Goal: Find contact information: Find contact information

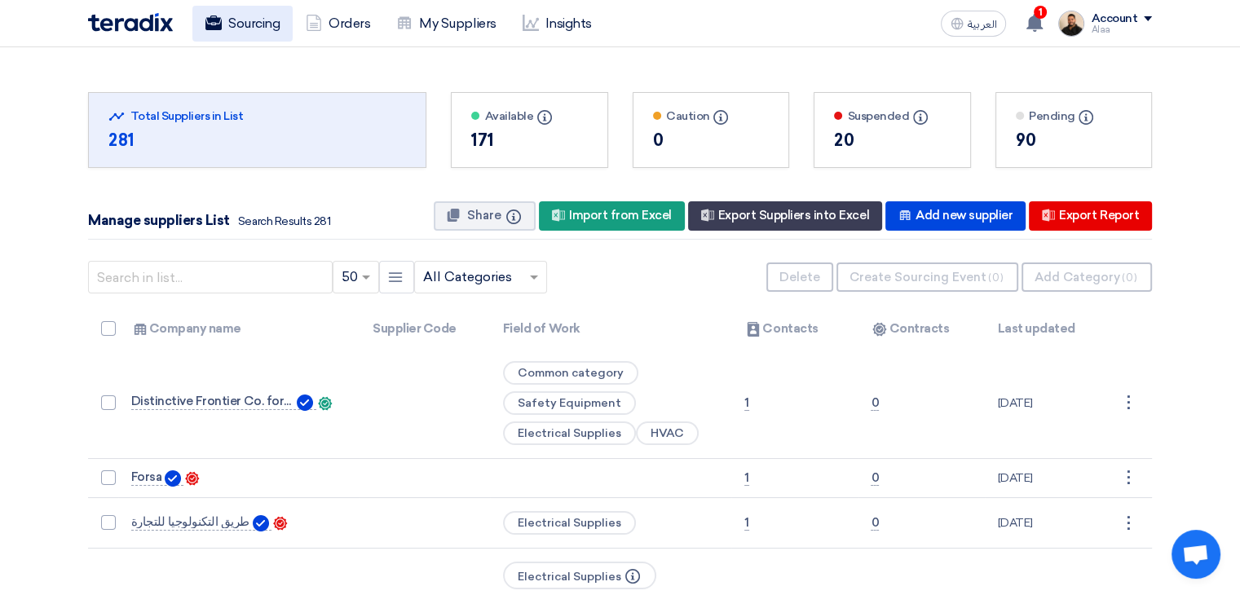
click at [233, 14] on link "Sourcing" at bounding box center [242, 24] width 100 height 36
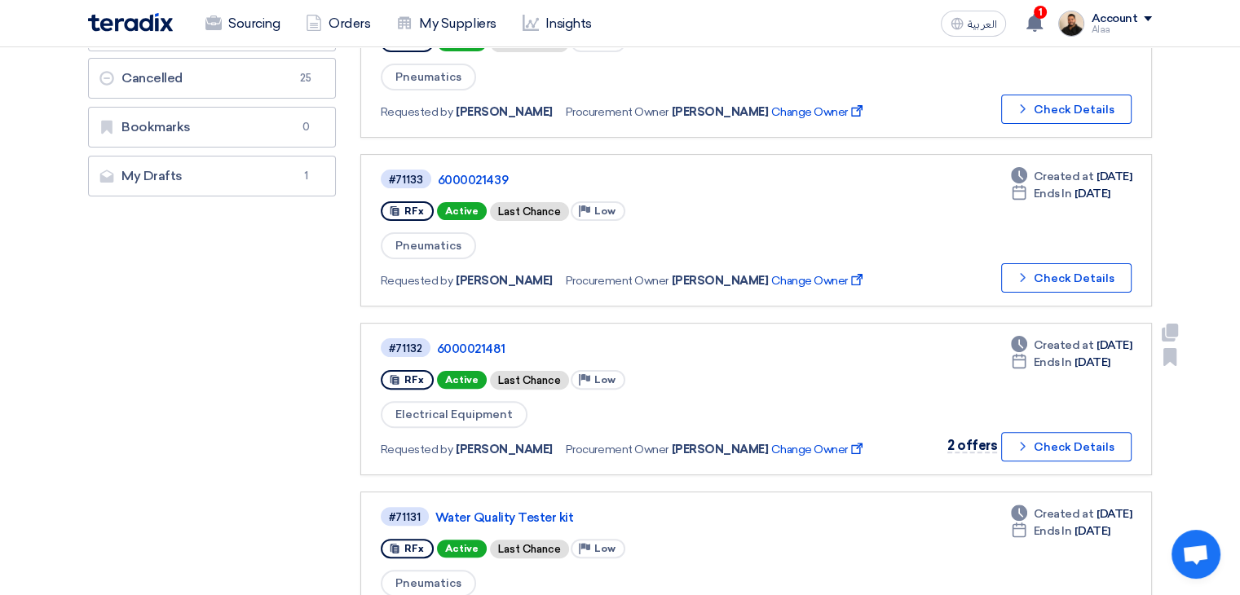
scroll to position [326, 0]
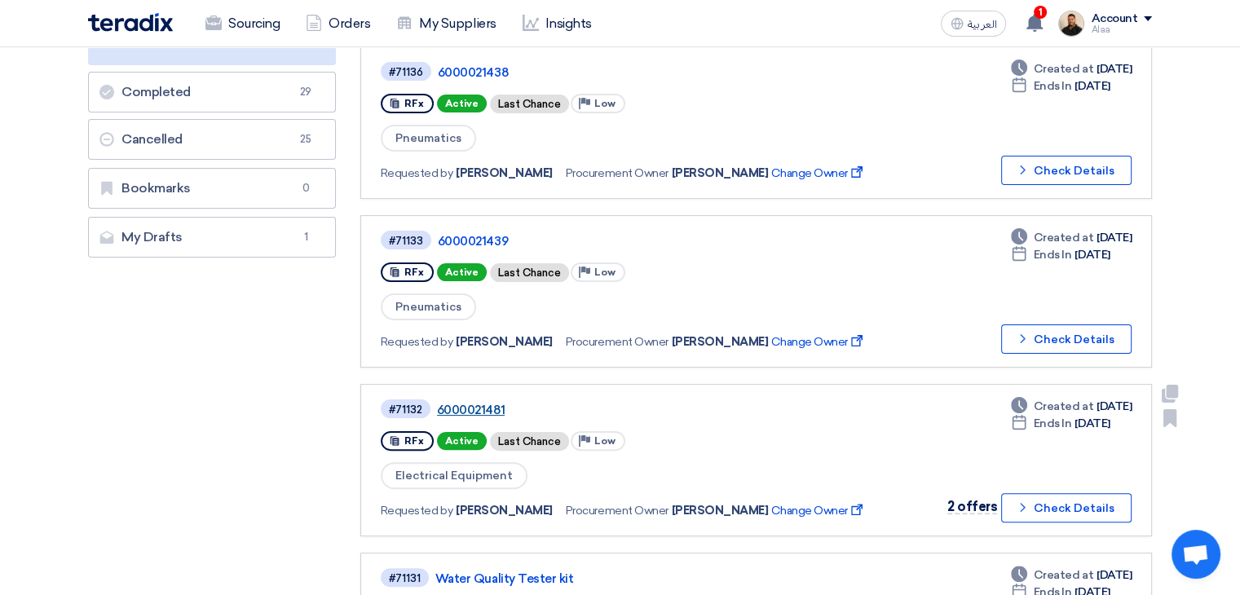
click at [481, 404] on link "6000021481" at bounding box center [641, 410] width 408 height 15
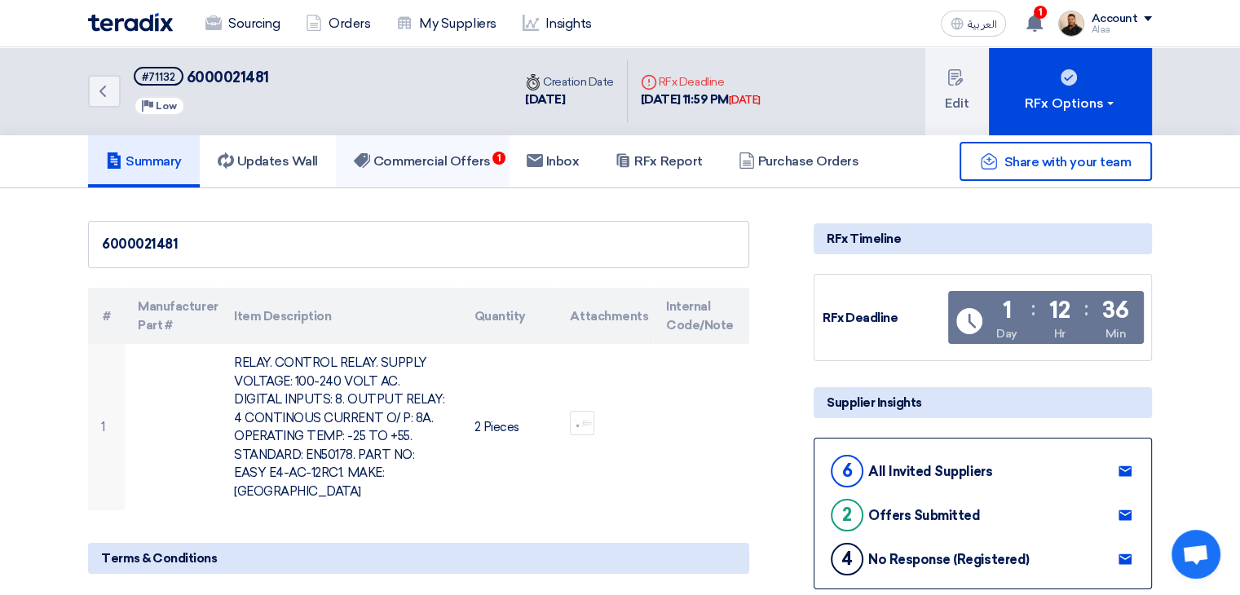
click at [422, 161] on h5 "Commercial Offers 1" at bounding box center [422, 161] width 137 height 16
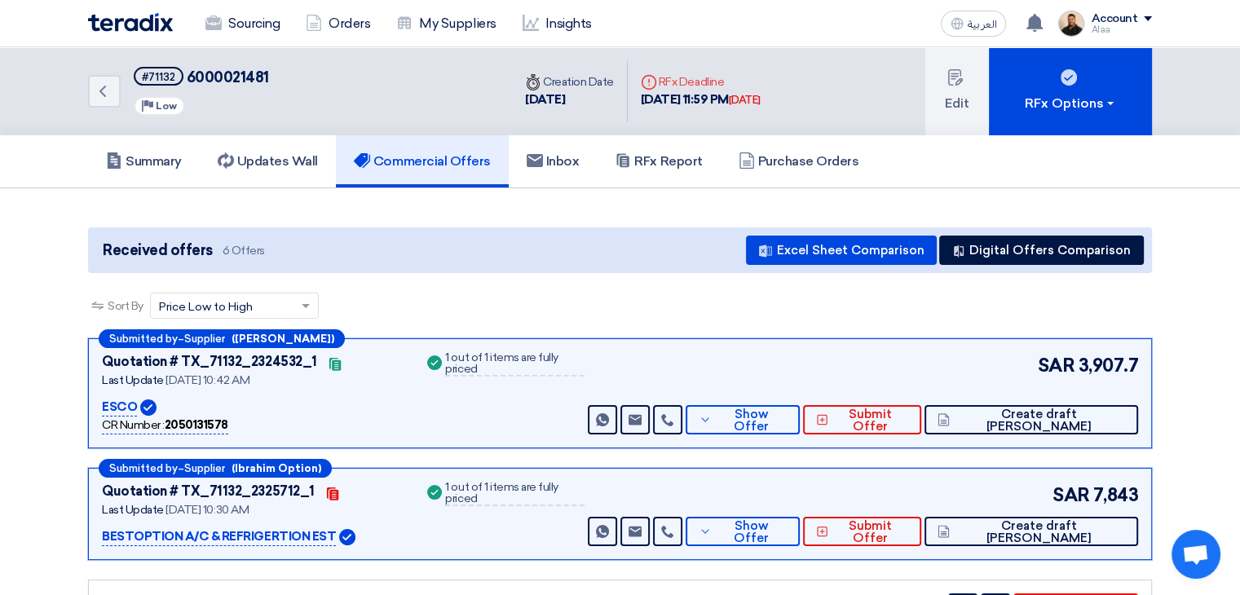
scroll to position [82, 0]
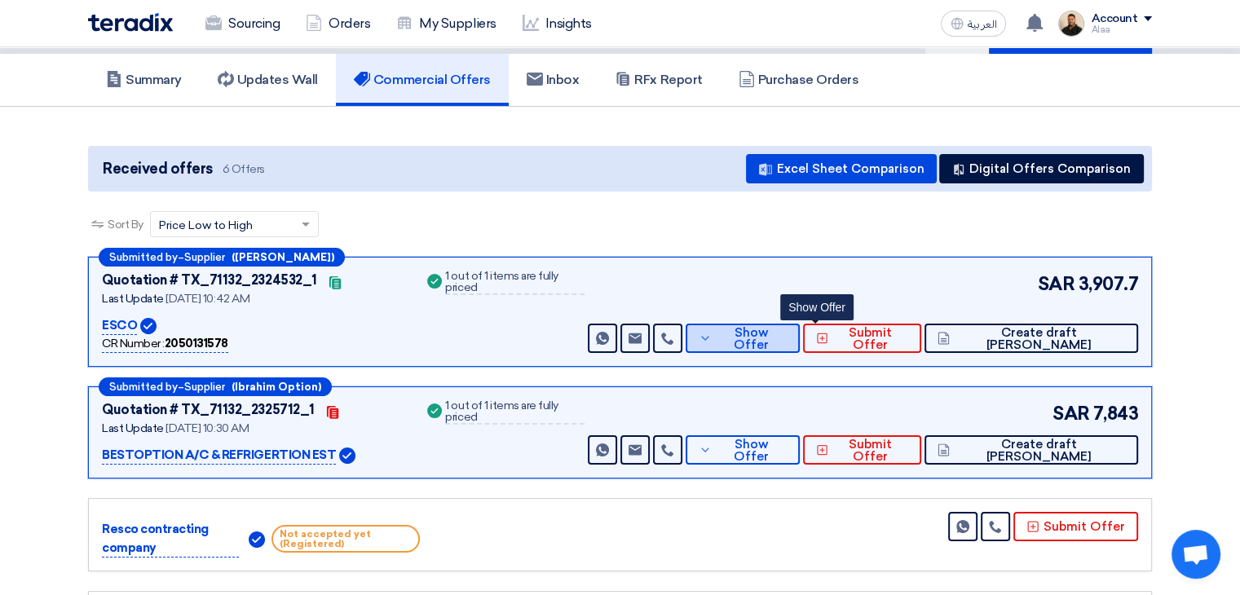
click at [787, 337] on span "Show Offer" at bounding box center [751, 339] width 71 height 24
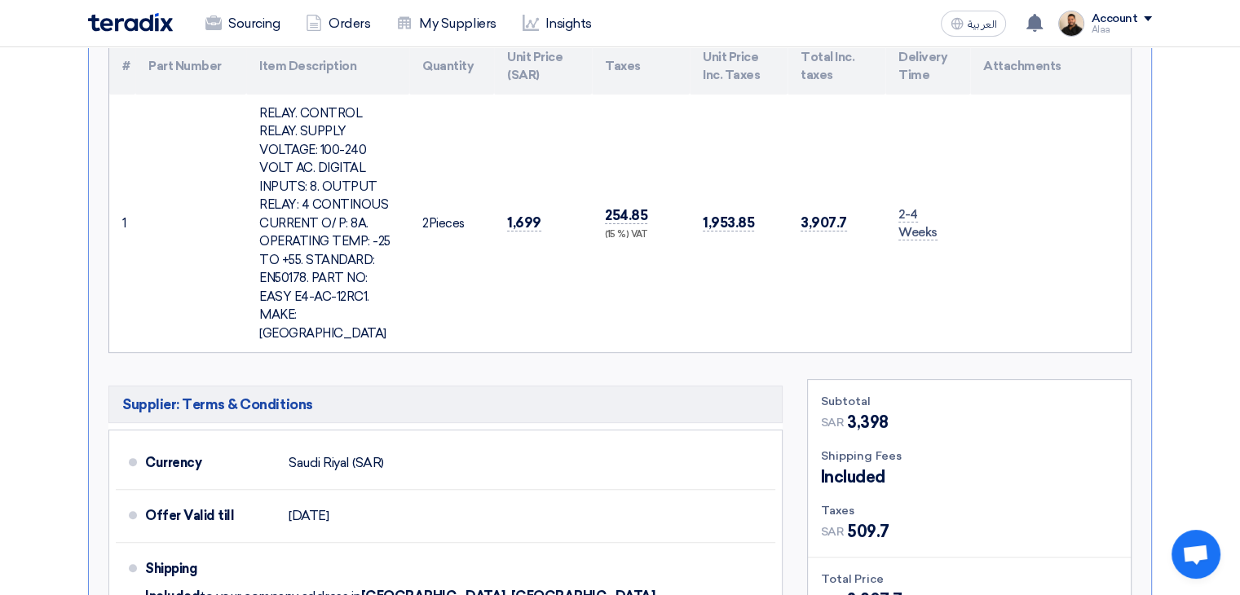
scroll to position [245, 0]
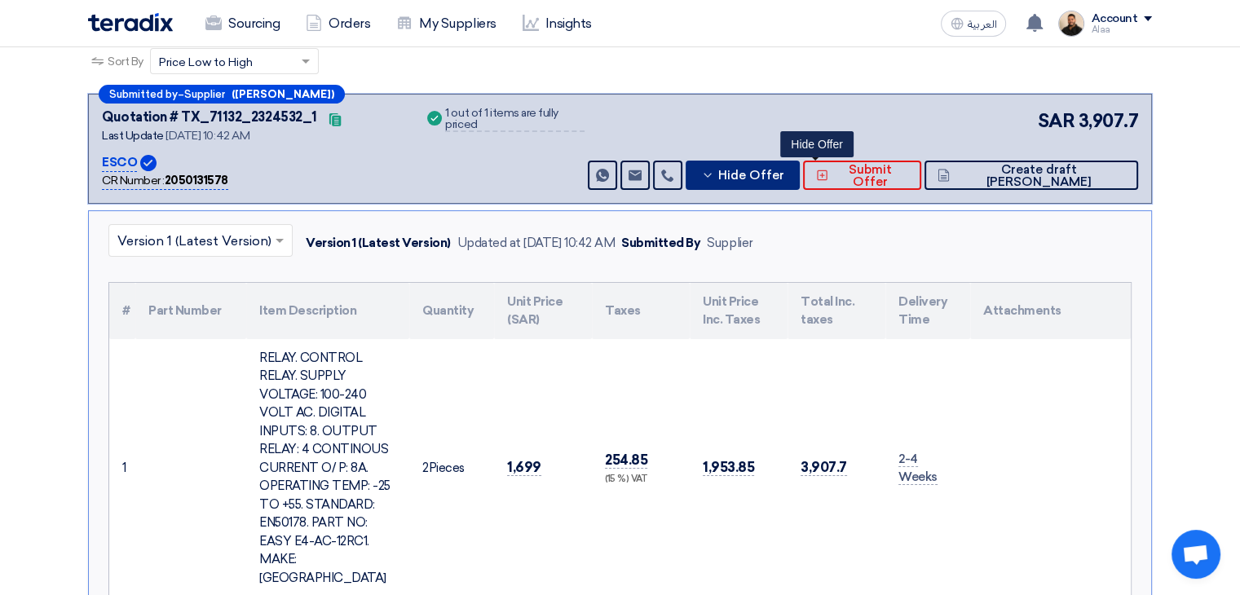
click at [775, 172] on button "Hide Offer" at bounding box center [743, 175] width 114 height 29
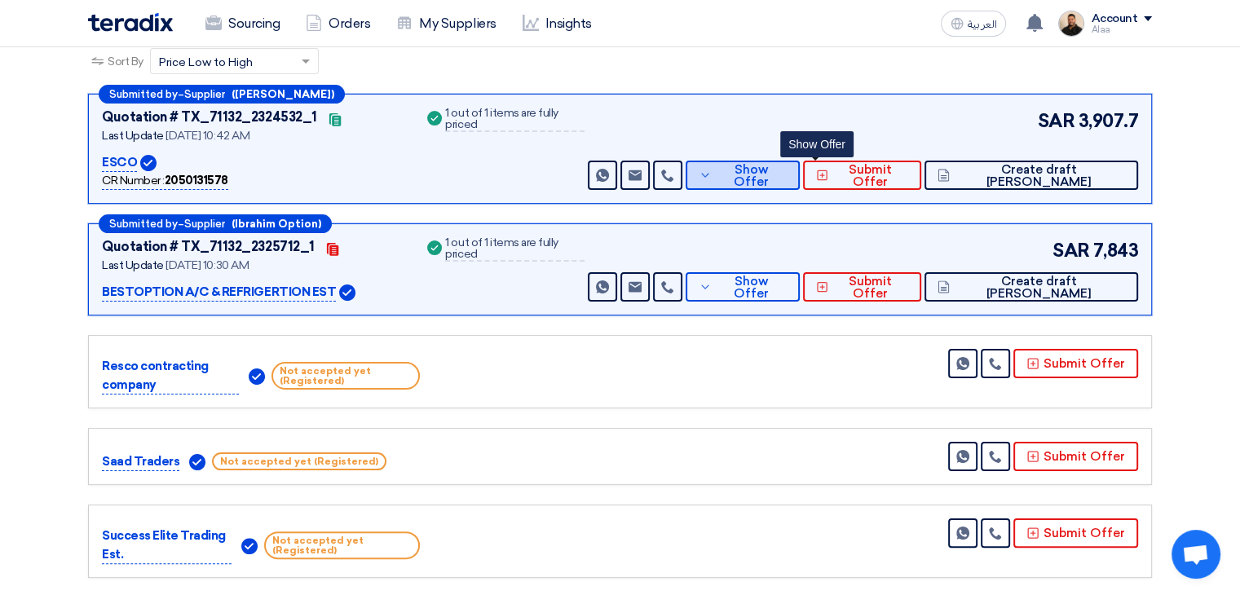
click at [712, 177] on icon at bounding box center [705, 175] width 13 height 13
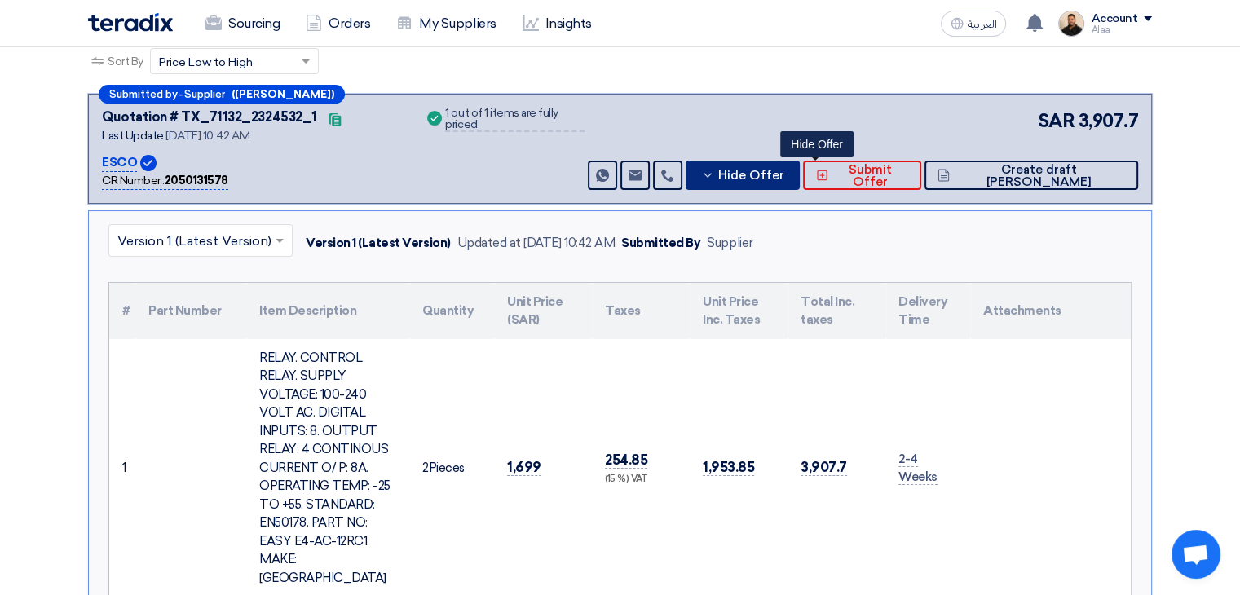
click at [800, 183] on button "Hide Offer" at bounding box center [743, 175] width 114 height 29
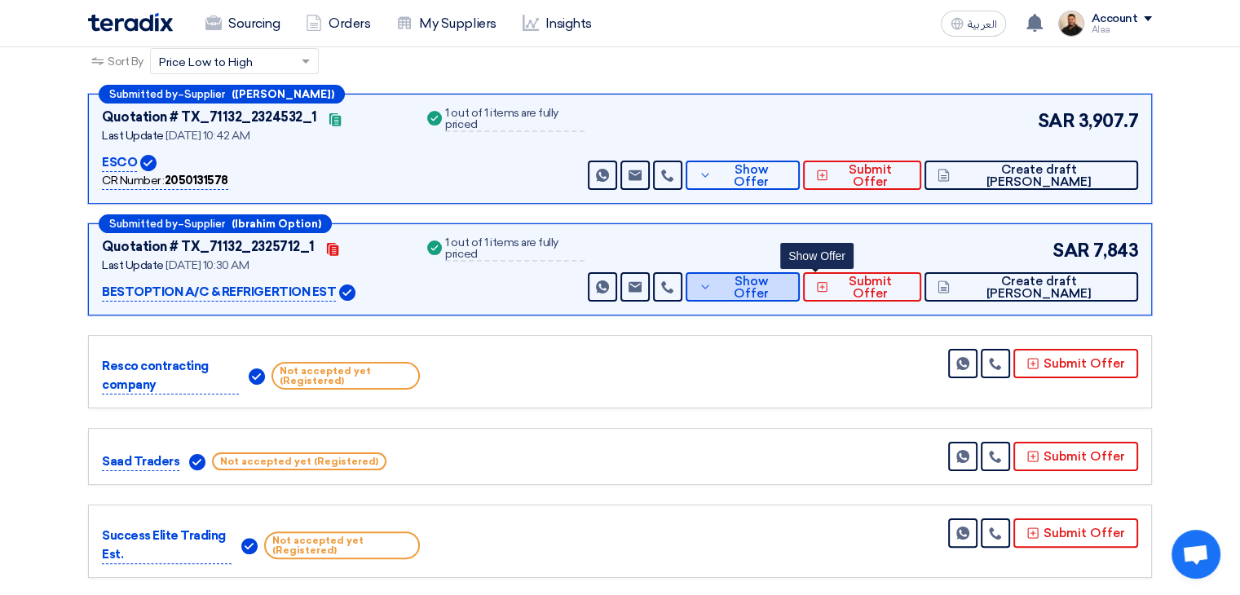
click at [794, 273] on button "Show Offer" at bounding box center [743, 286] width 114 height 29
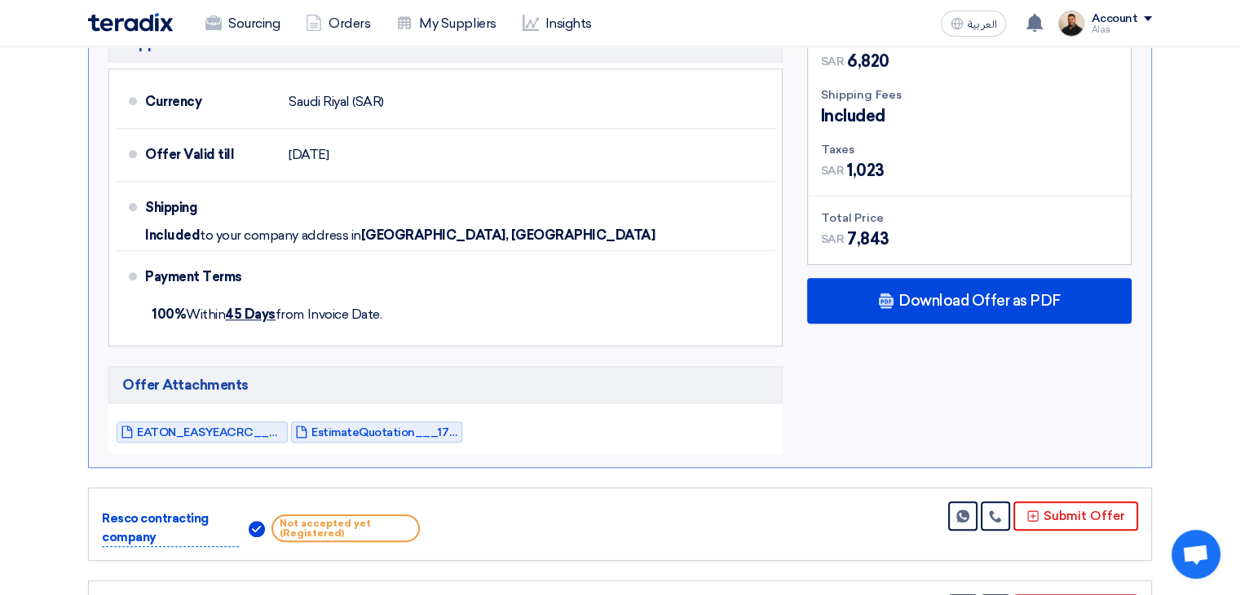
scroll to position [979, 0]
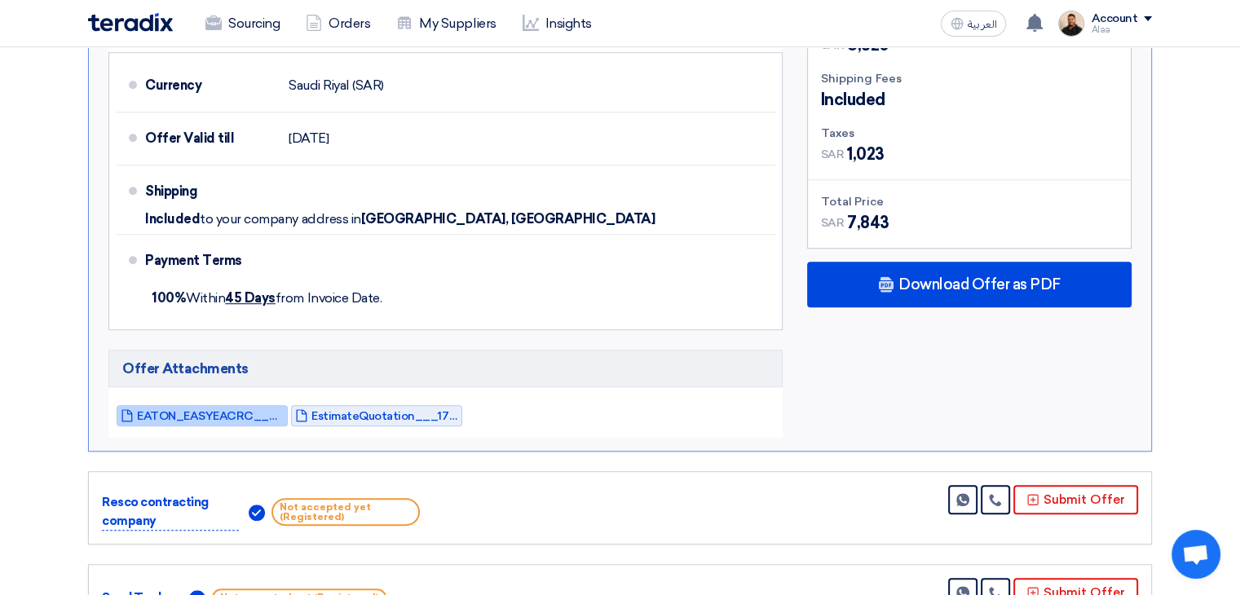
click at [214, 410] on span "EATON_EASYEACRC____1756020567226.pdf" at bounding box center [210, 416] width 147 height 12
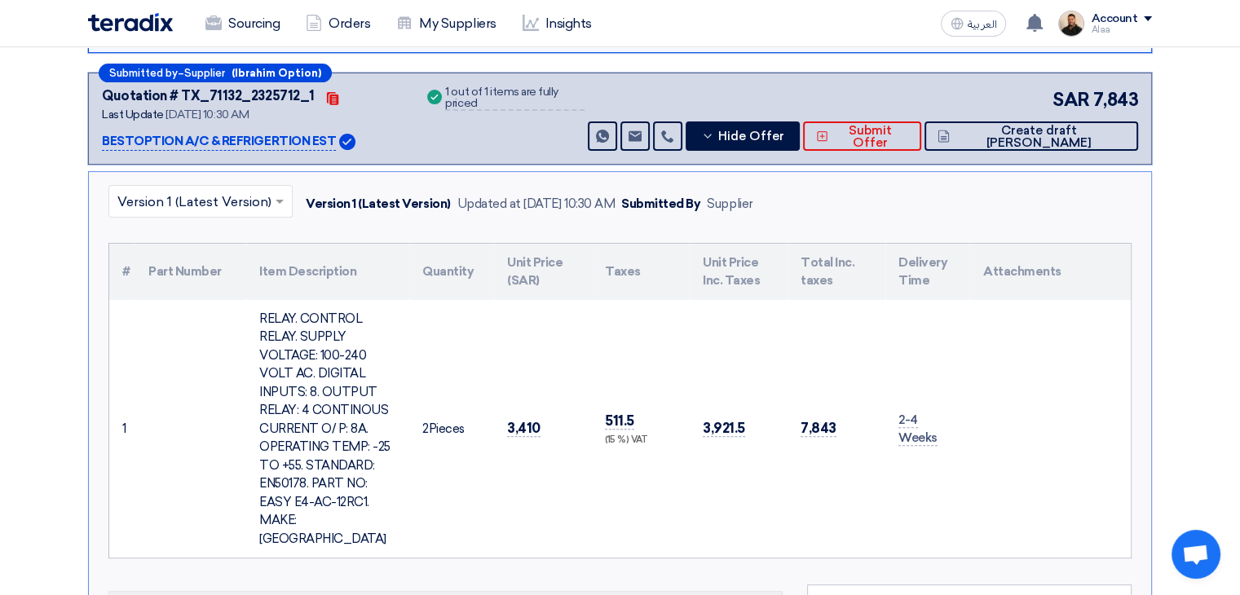
scroll to position [326, 0]
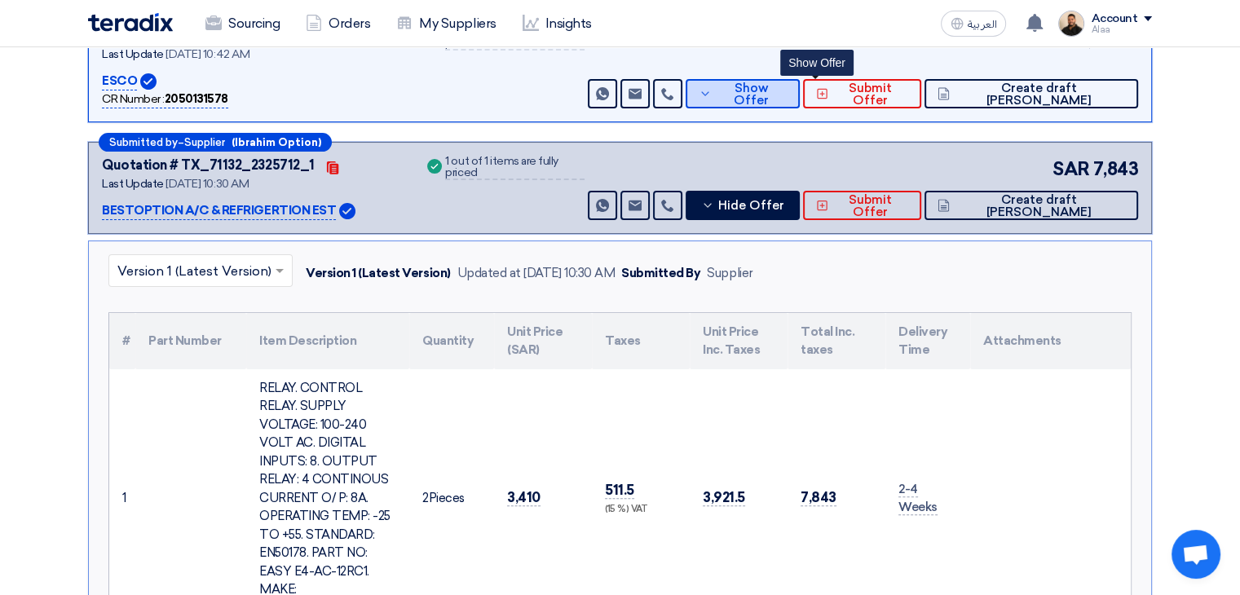
click at [787, 102] on button "Show Offer" at bounding box center [743, 93] width 114 height 29
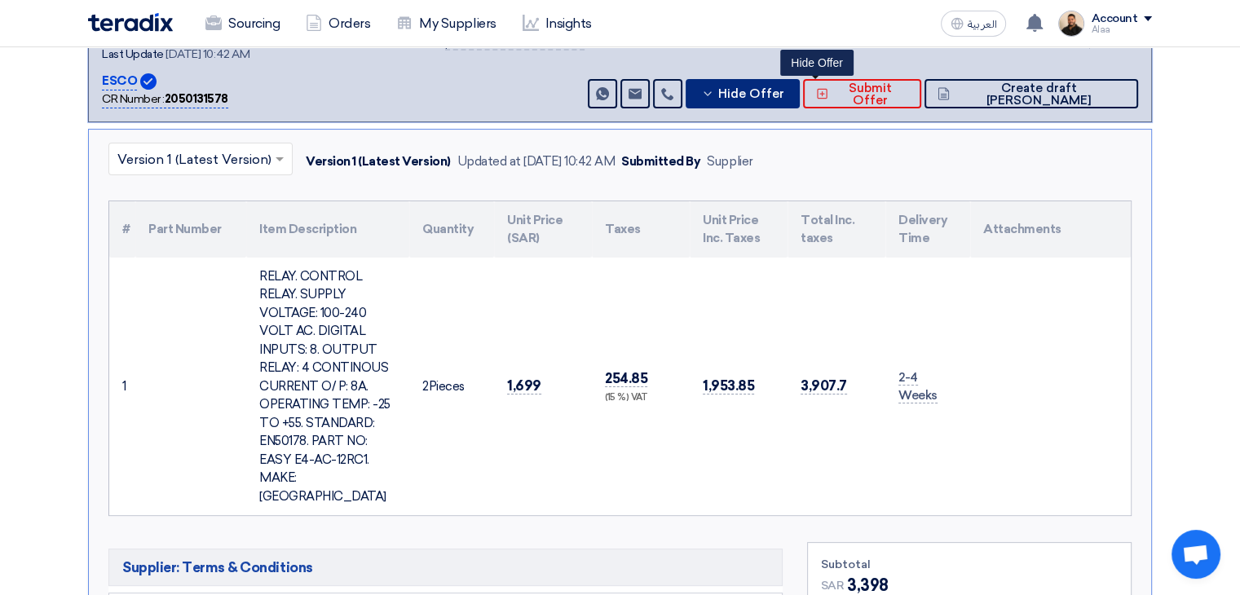
click at [784, 91] on span "Hide Offer" at bounding box center [751, 94] width 66 height 12
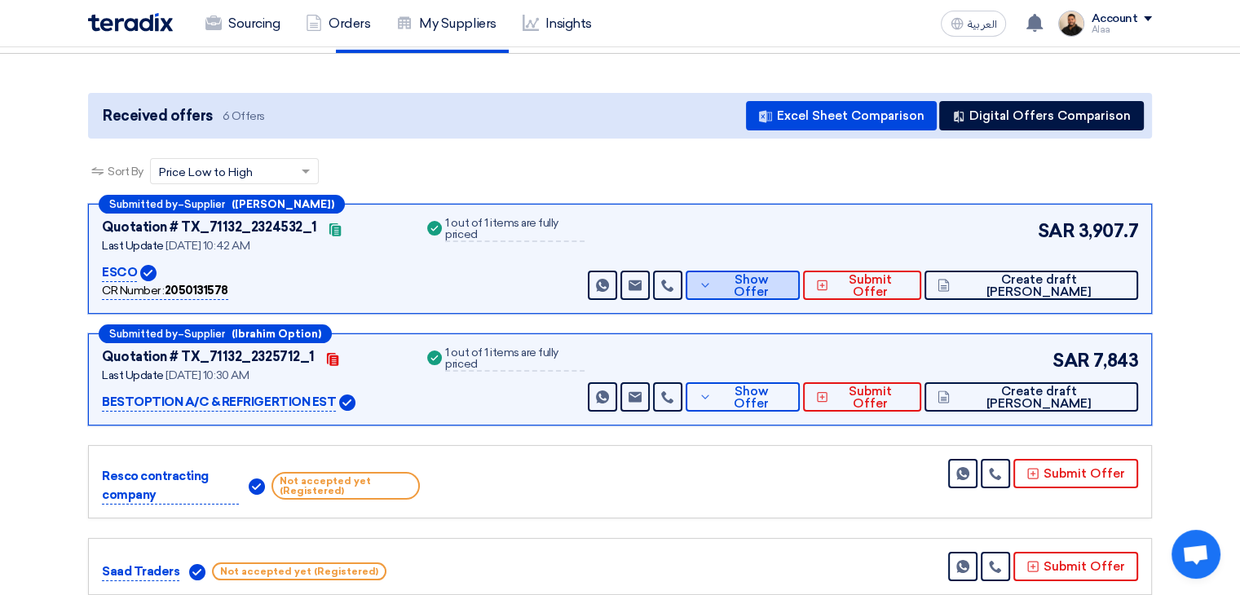
scroll to position [163, 0]
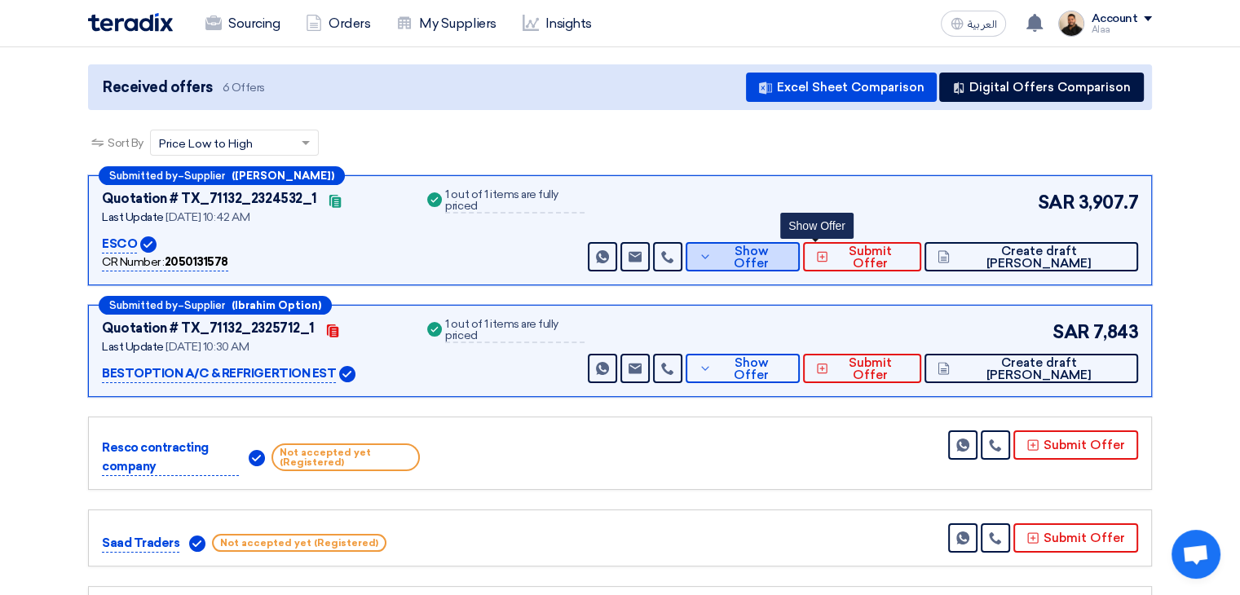
click at [712, 258] on icon at bounding box center [705, 256] width 13 height 13
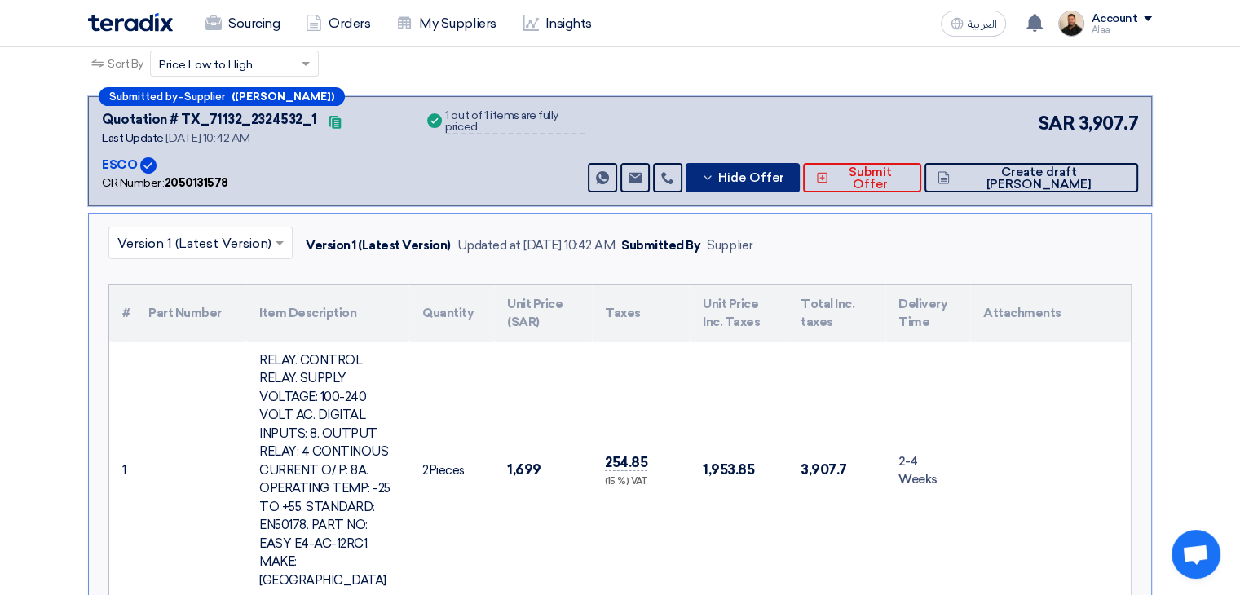
scroll to position [82, 0]
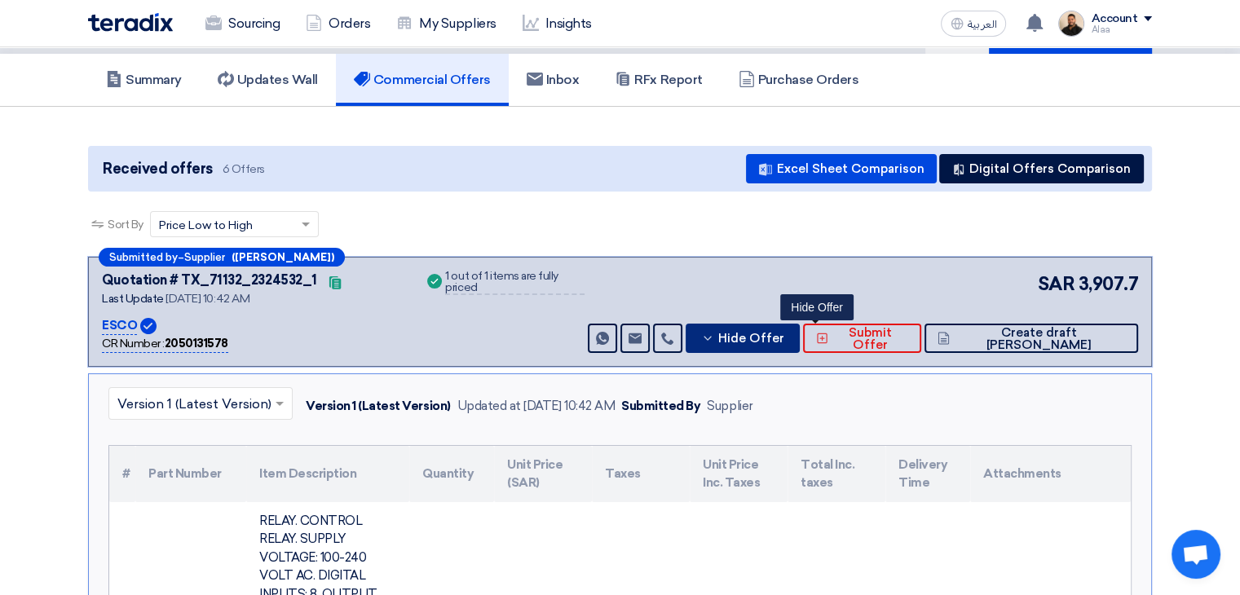
click at [714, 334] on icon at bounding box center [707, 338] width 13 height 13
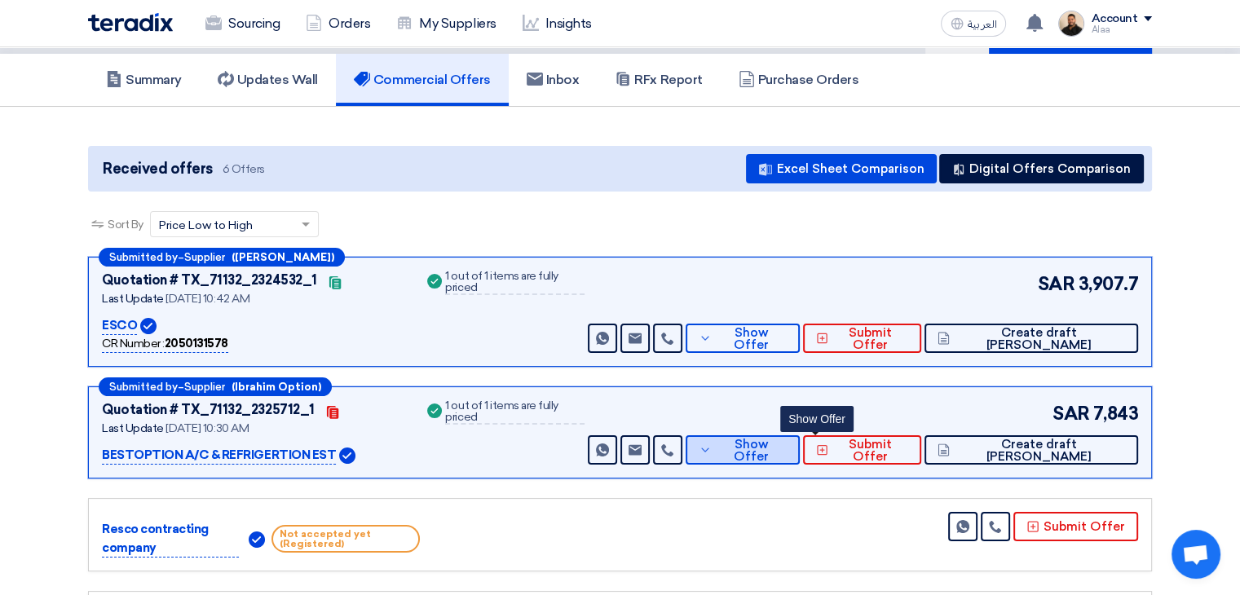
click at [787, 448] on span "Show Offer" at bounding box center [751, 451] width 71 height 24
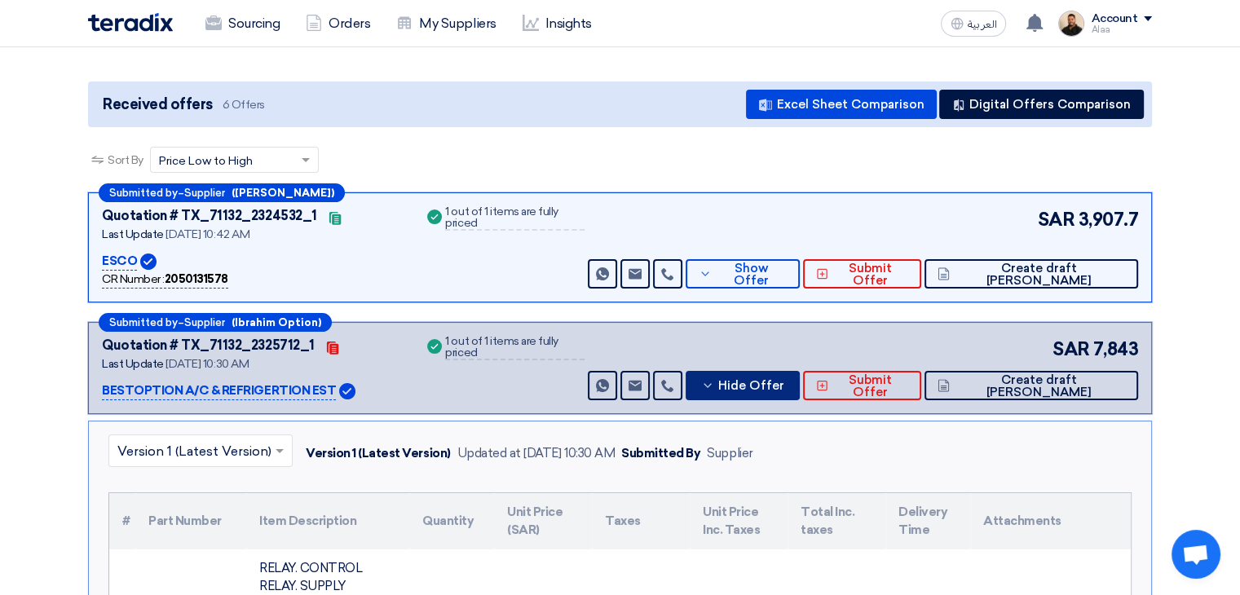
scroll to position [245, 0]
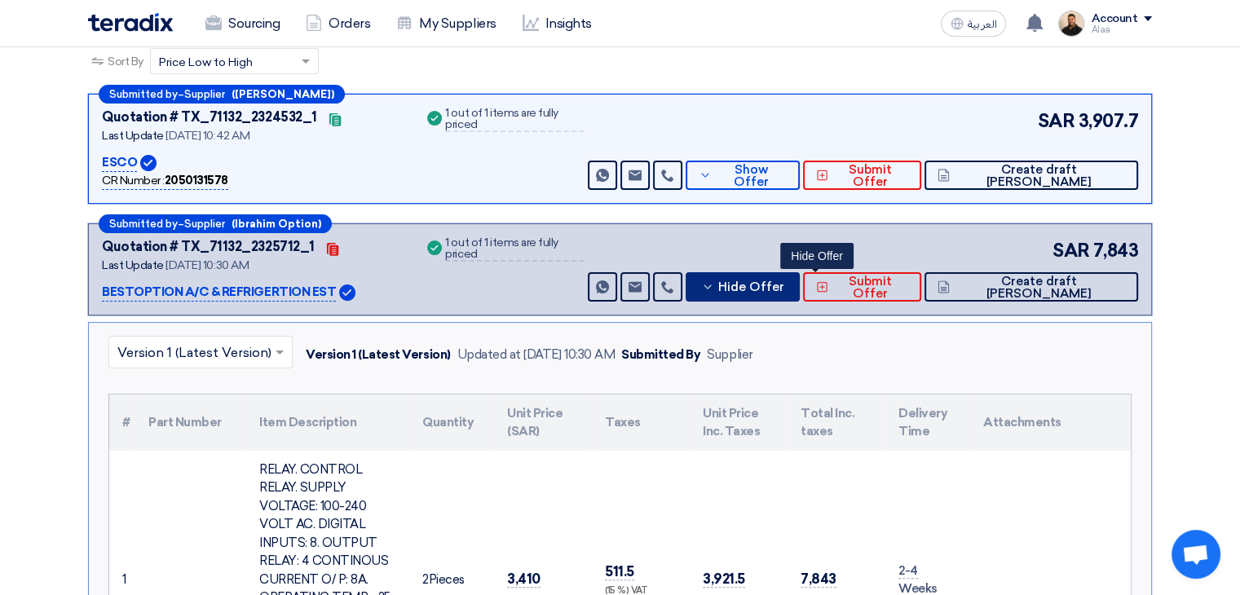
click at [784, 283] on span "Hide Offer" at bounding box center [751, 287] width 66 height 12
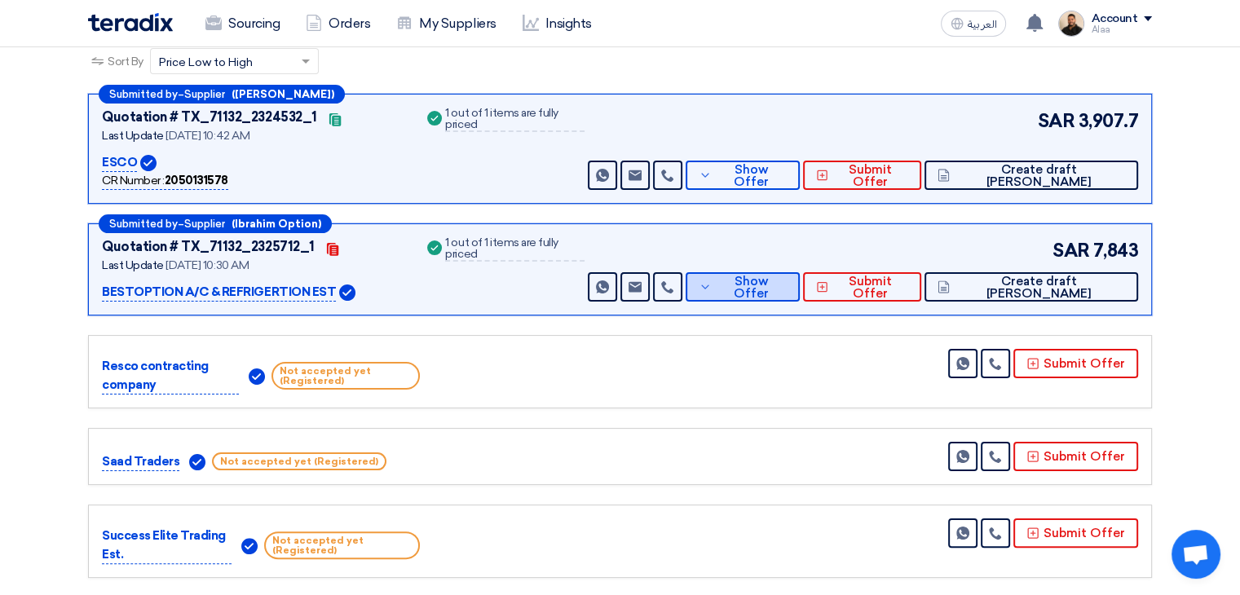
scroll to position [0, 0]
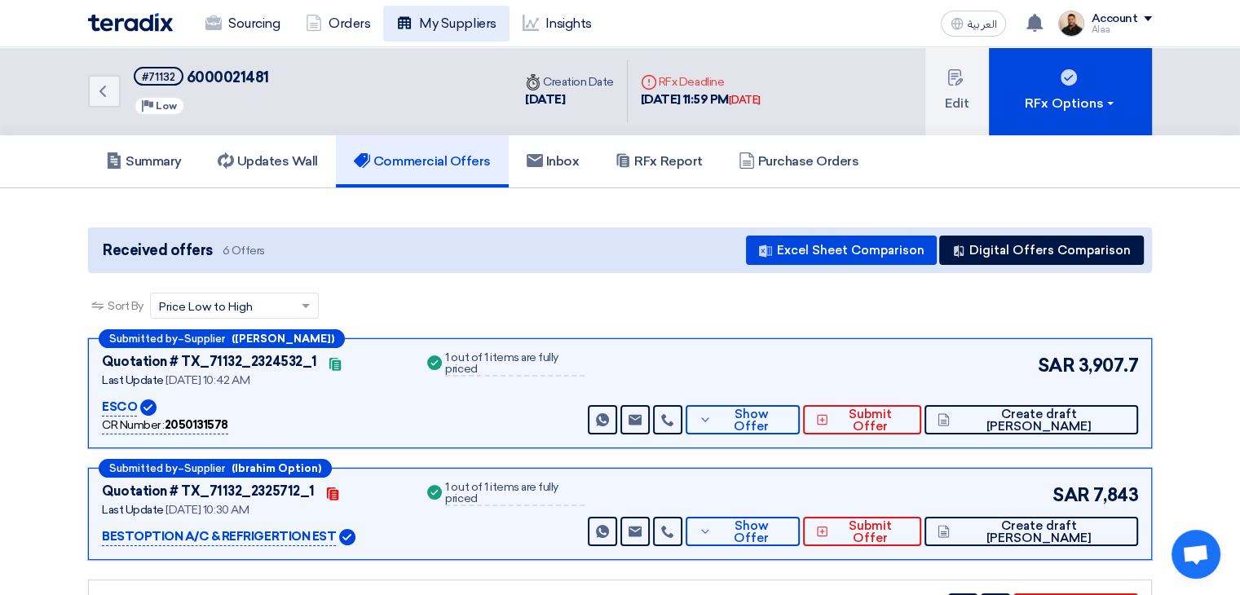
click at [445, 27] on link "My Suppliers" at bounding box center [446, 24] width 126 height 36
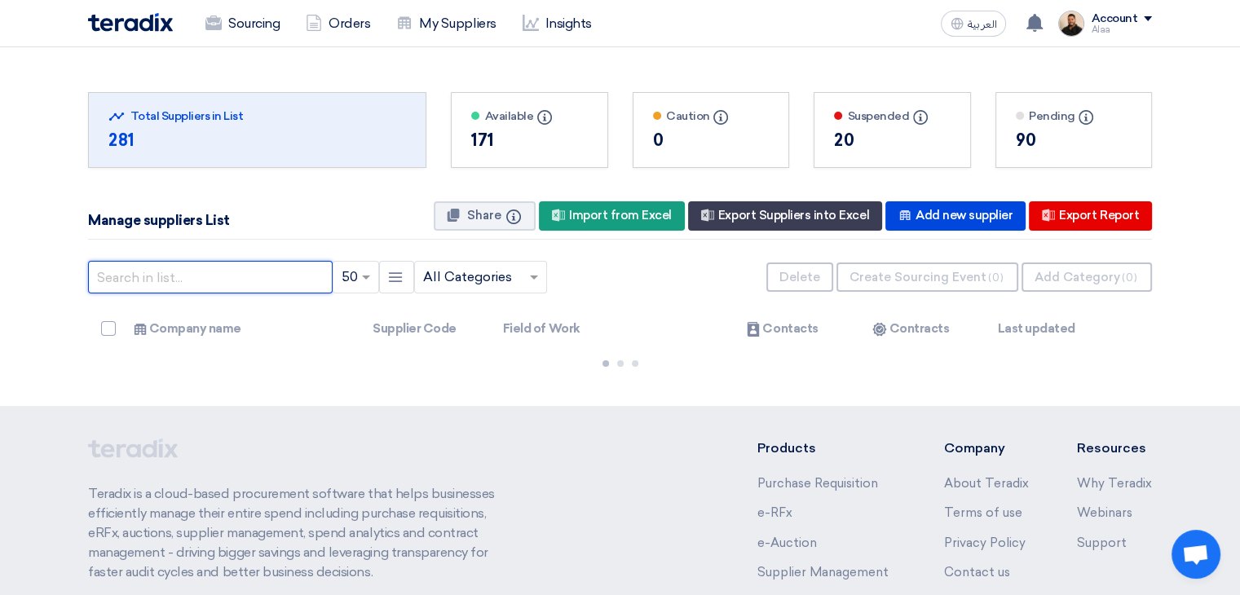
click at [281, 281] on input "text" at bounding box center [210, 277] width 245 height 33
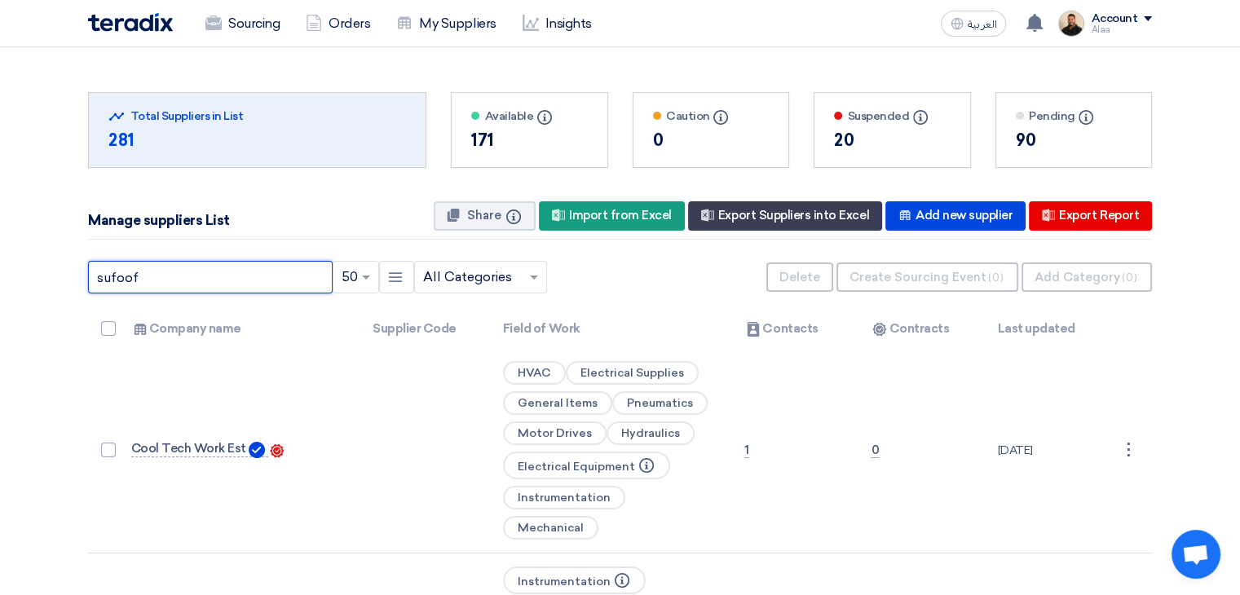
type input "sufoof"
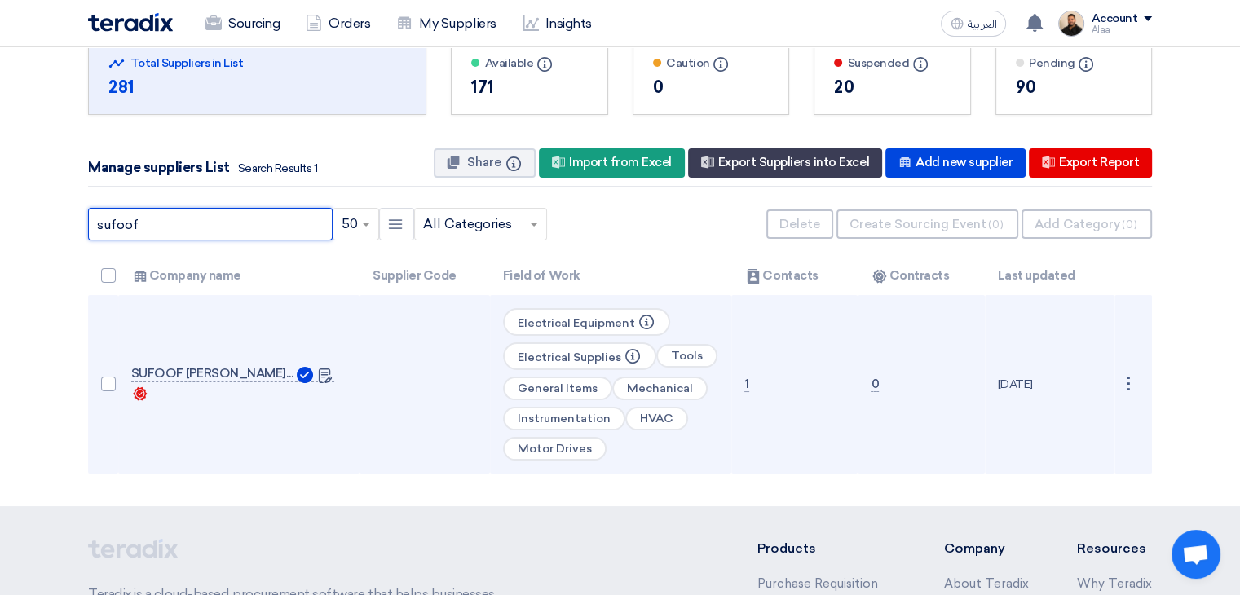
scroll to position [82, 0]
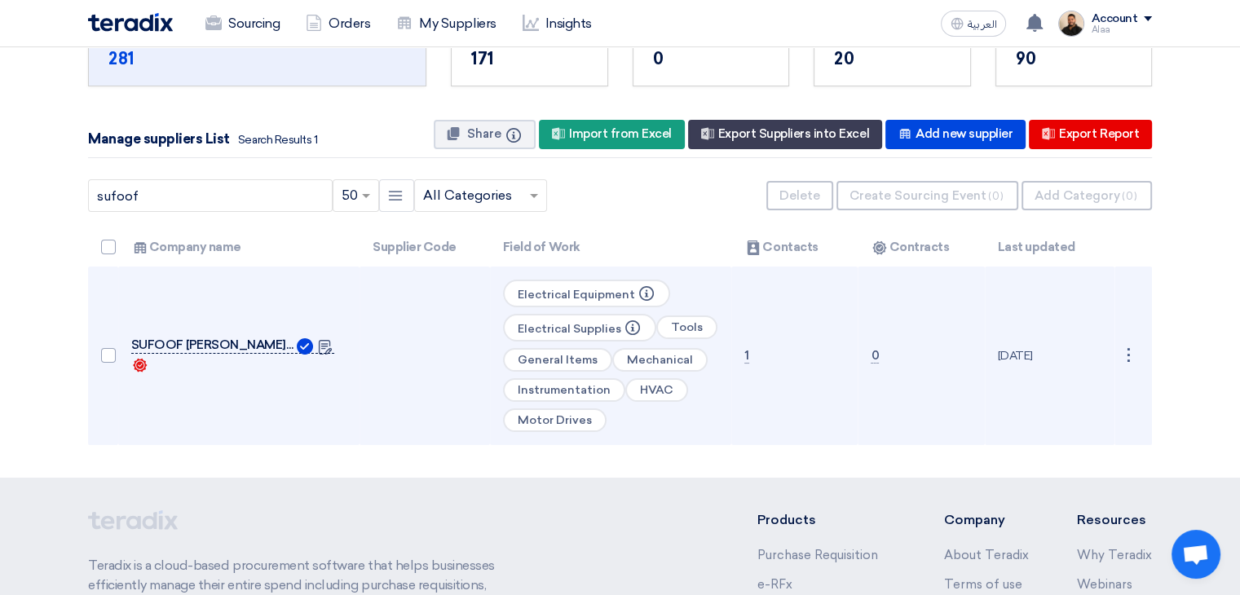
click at [233, 339] on span "SUFOOF [PERSON_NAME] TRADING CO" at bounding box center [212, 344] width 163 height 13
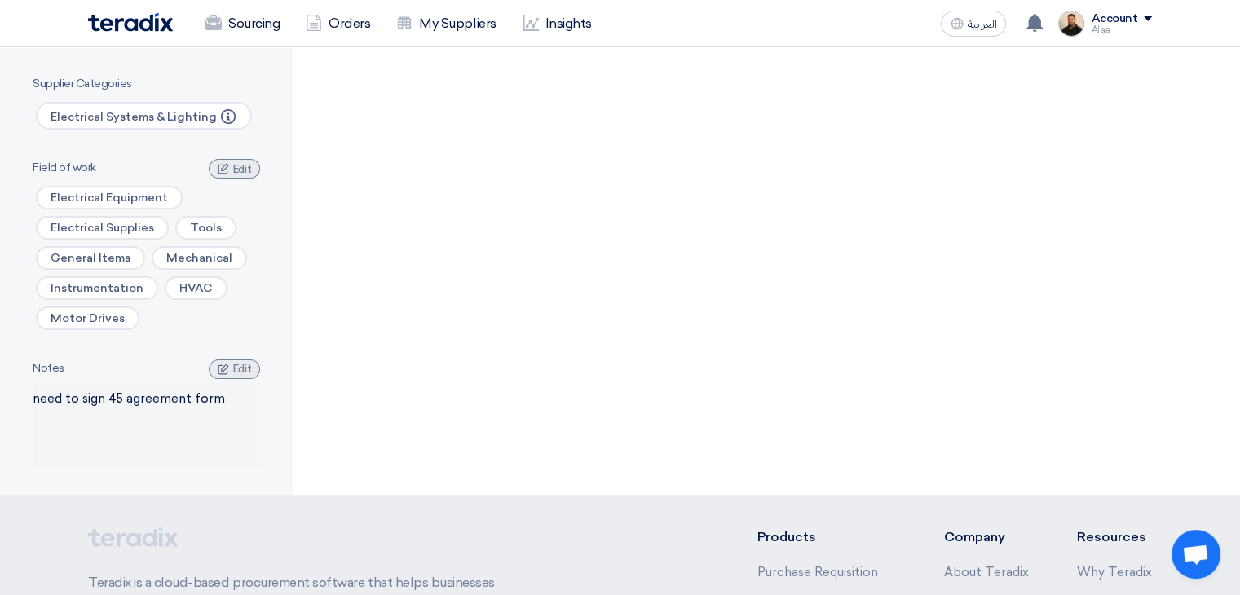
scroll to position [0, 0]
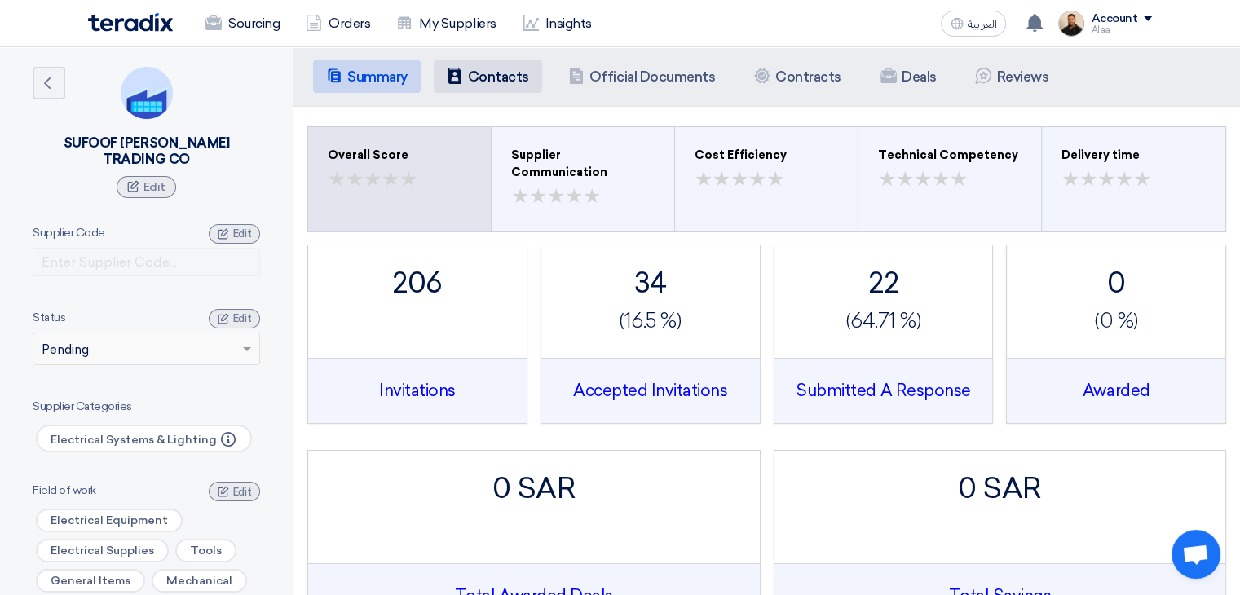
click at [502, 92] on li "Contacts Contacts" at bounding box center [488, 76] width 108 height 33
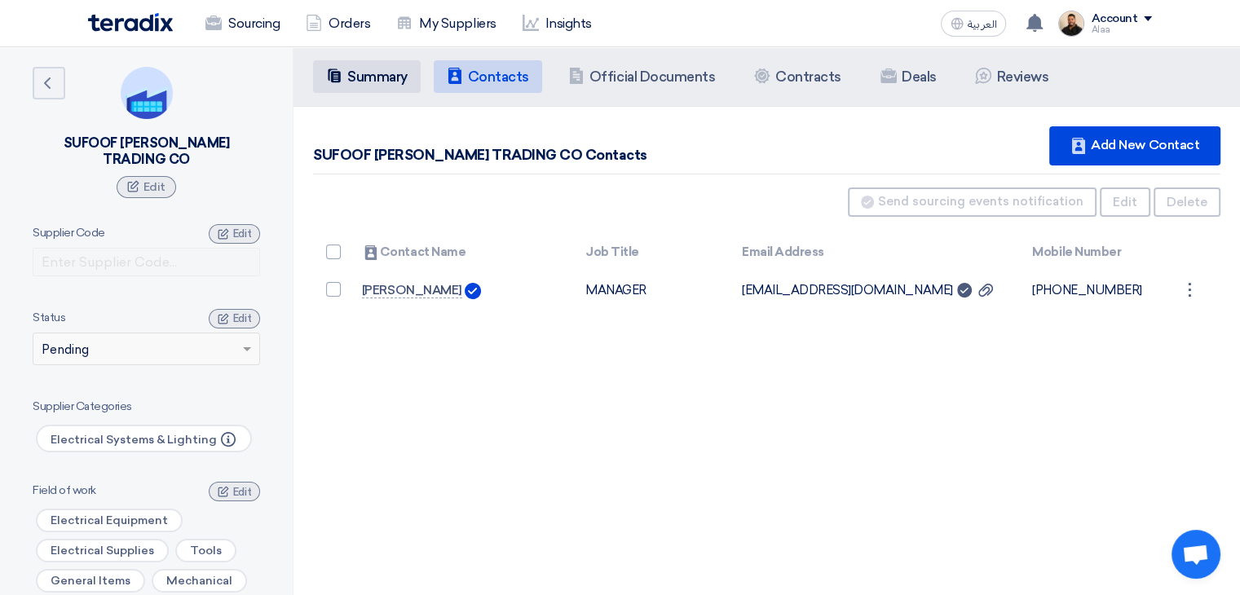
click at [389, 79] on h5 "Summary" at bounding box center [377, 76] width 60 height 16
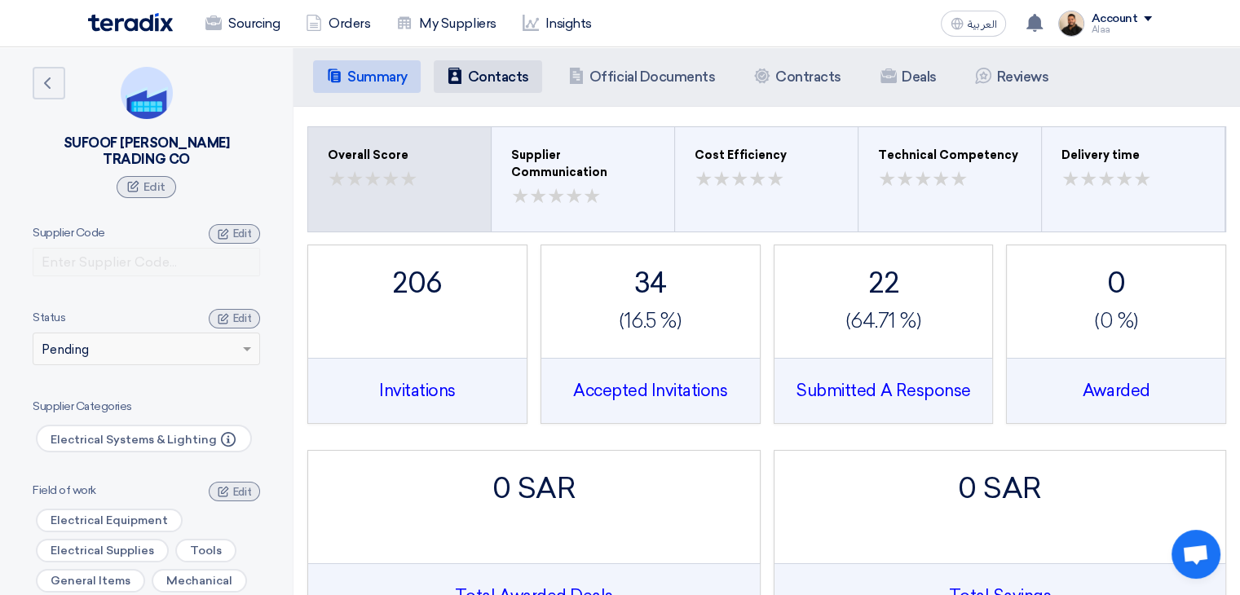
click at [514, 82] on h5 "Contacts" at bounding box center [498, 76] width 61 height 16
